Goal: Check status: Check status

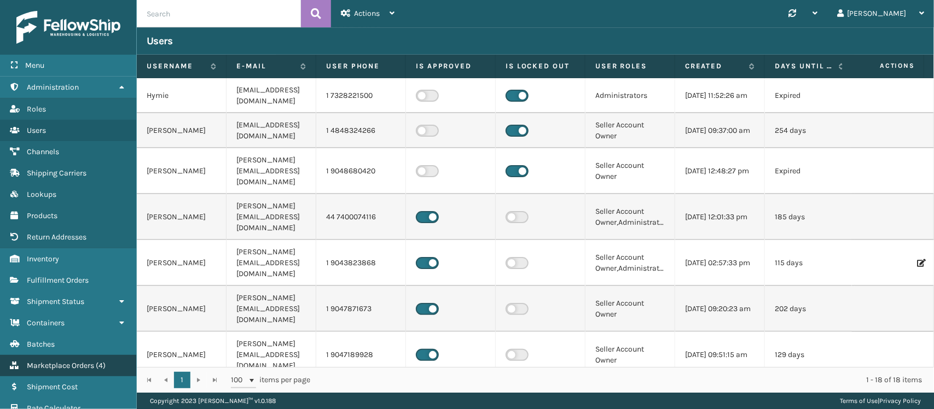
click at [74, 361] on span "Marketplace Orders" at bounding box center [60, 365] width 67 height 9
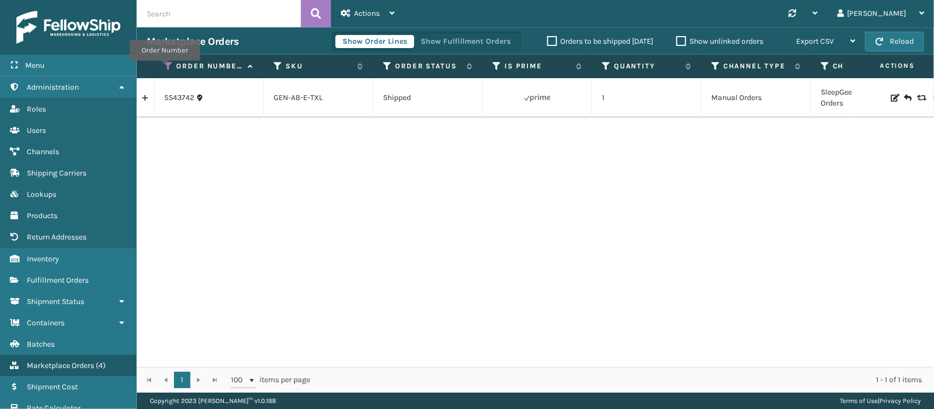
click at [165, 68] on icon at bounding box center [168, 66] width 9 height 10
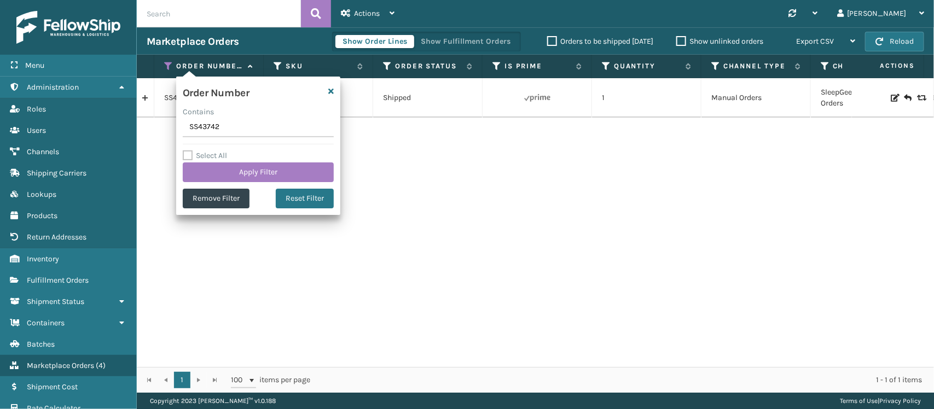
click at [200, 131] on input "SS43742" at bounding box center [258, 128] width 151 height 20
type input "114-9743269-2061858"
click at [217, 177] on button "Apply Filter" at bounding box center [258, 173] width 151 height 20
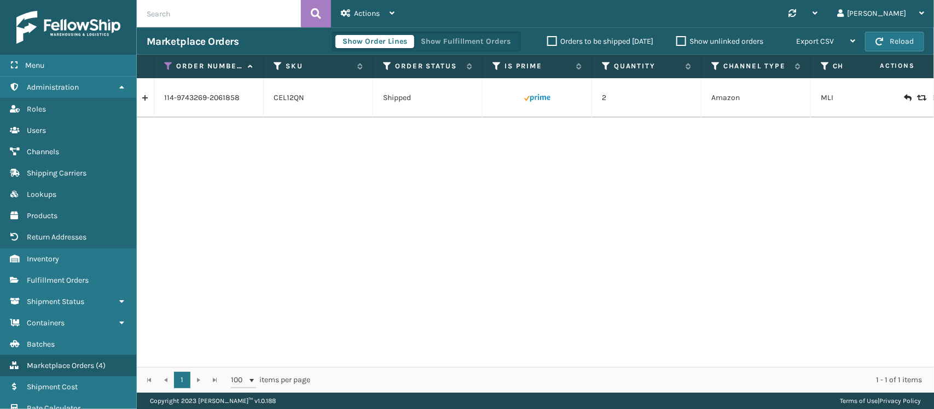
click at [145, 99] on link at bounding box center [145, 98] width 17 height 18
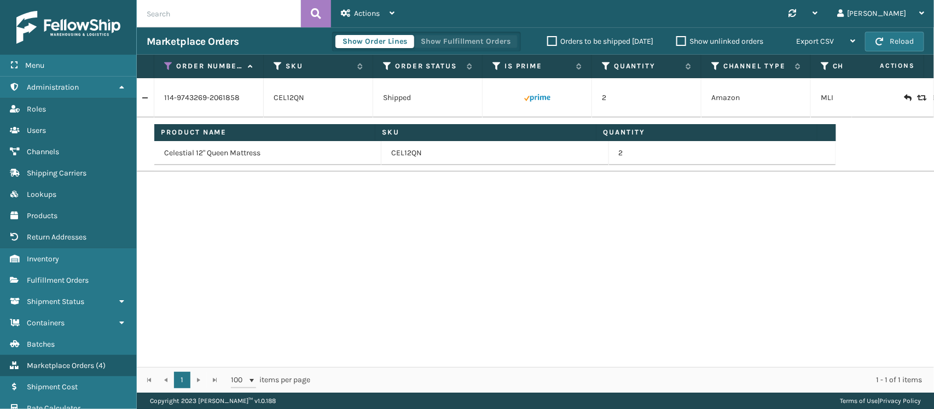
click at [469, 45] on button "Show Fulfillment Orders" at bounding box center [466, 41] width 104 height 13
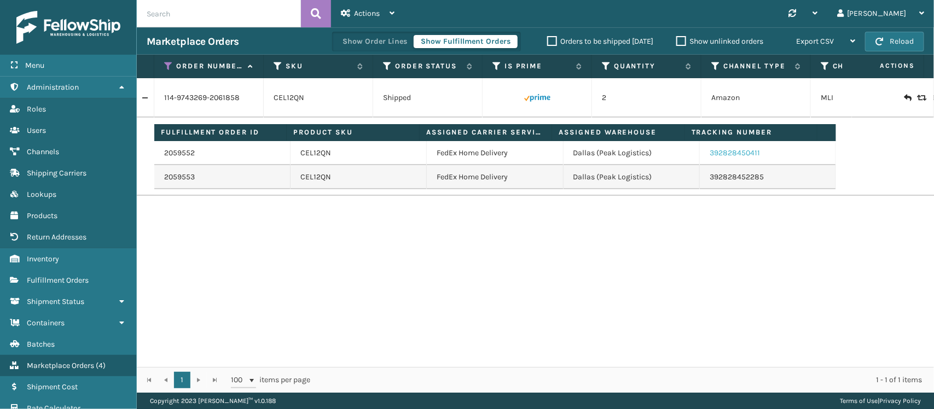
click at [710, 157] on link "392828450411" at bounding box center [735, 152] width 50 height 9
click at [713, 174] on link "392828452285" at bounding box center [737, 176] width 54 height 9
